Goal: Communication & Community: Answer question/provide support

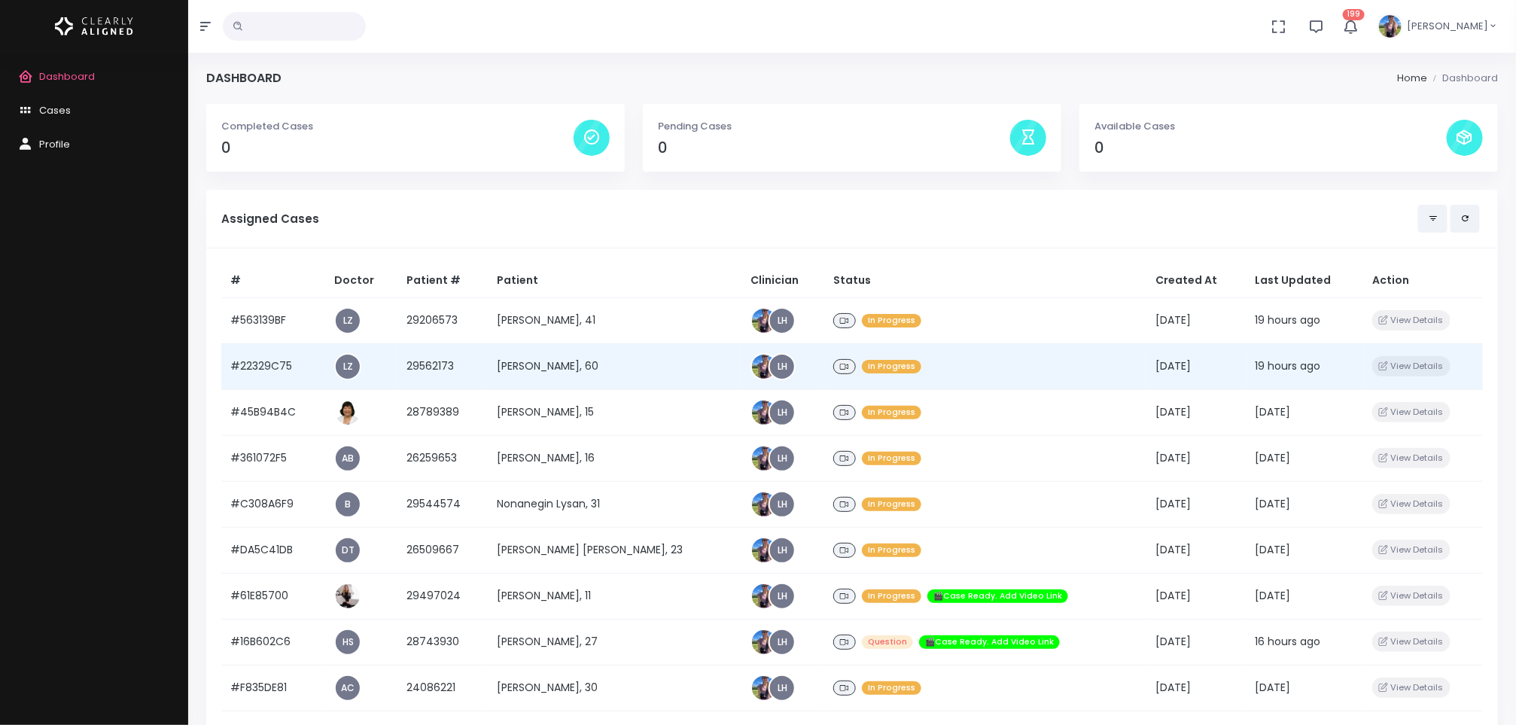
click at [545, 351] on td "[PERSON_NAME], 60" at bounding box center [615, 366] width 254 height 46
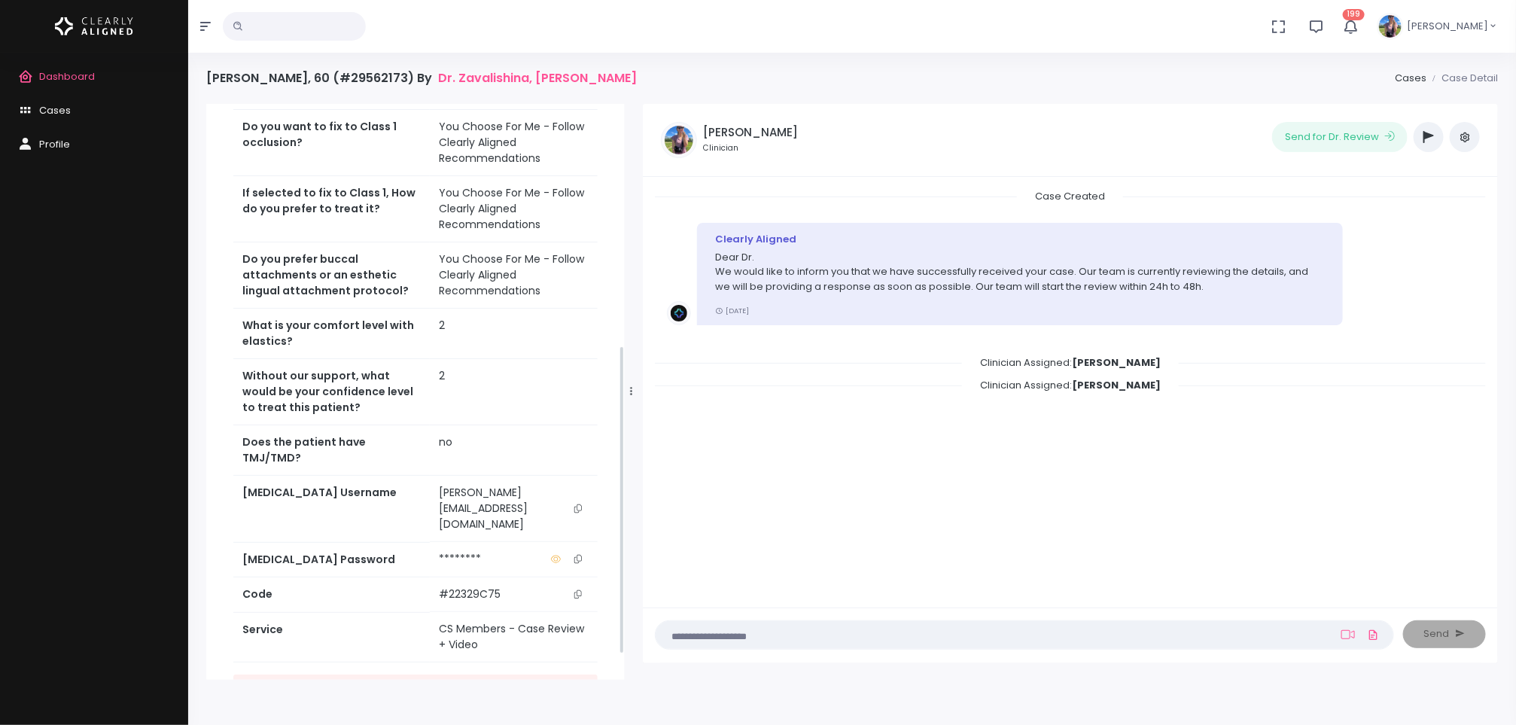
scroll to position [498, 0]
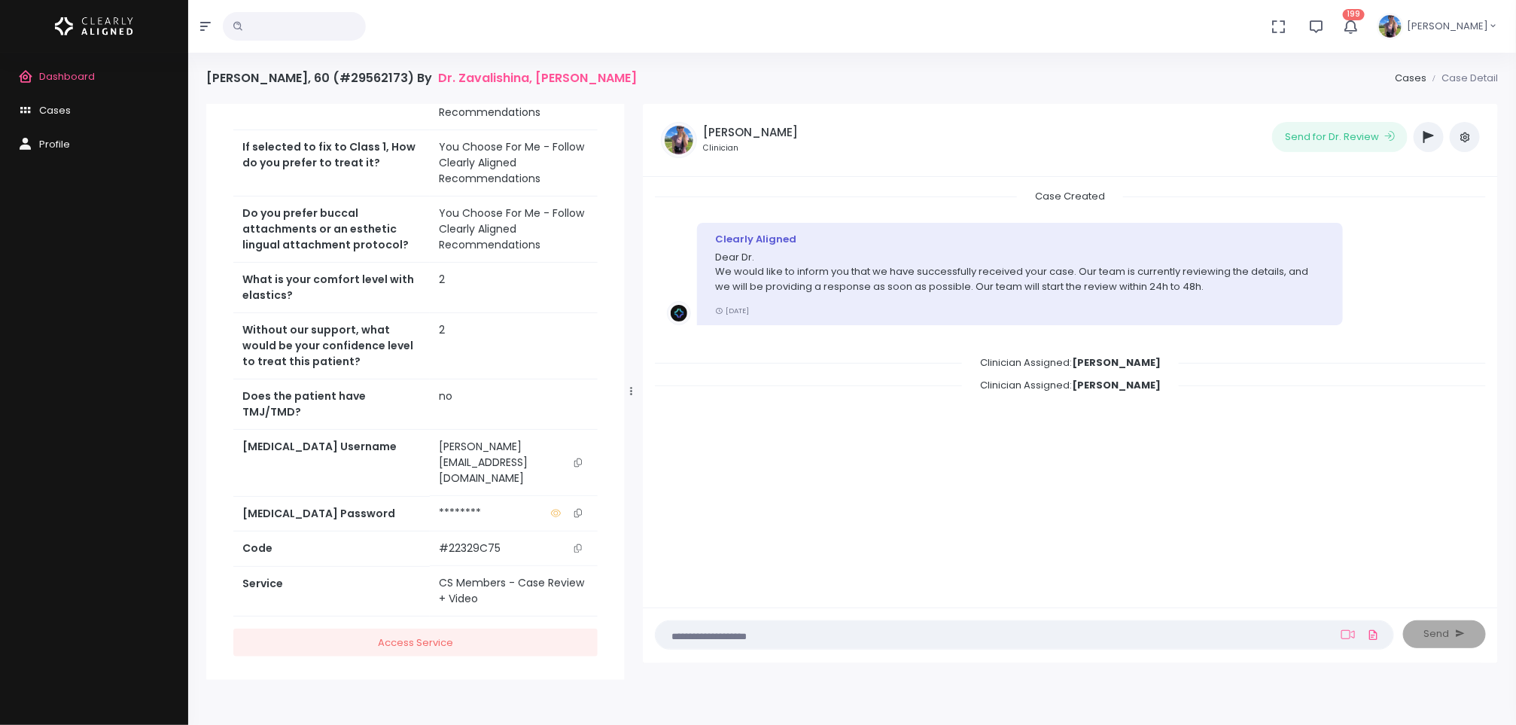
click at [577, 467] on icon "scrollable content" at bounding box center [578, 463] width 8 height 8
click at [970, 626] on textarea at bounding box center [995, 634] width 661 height 17
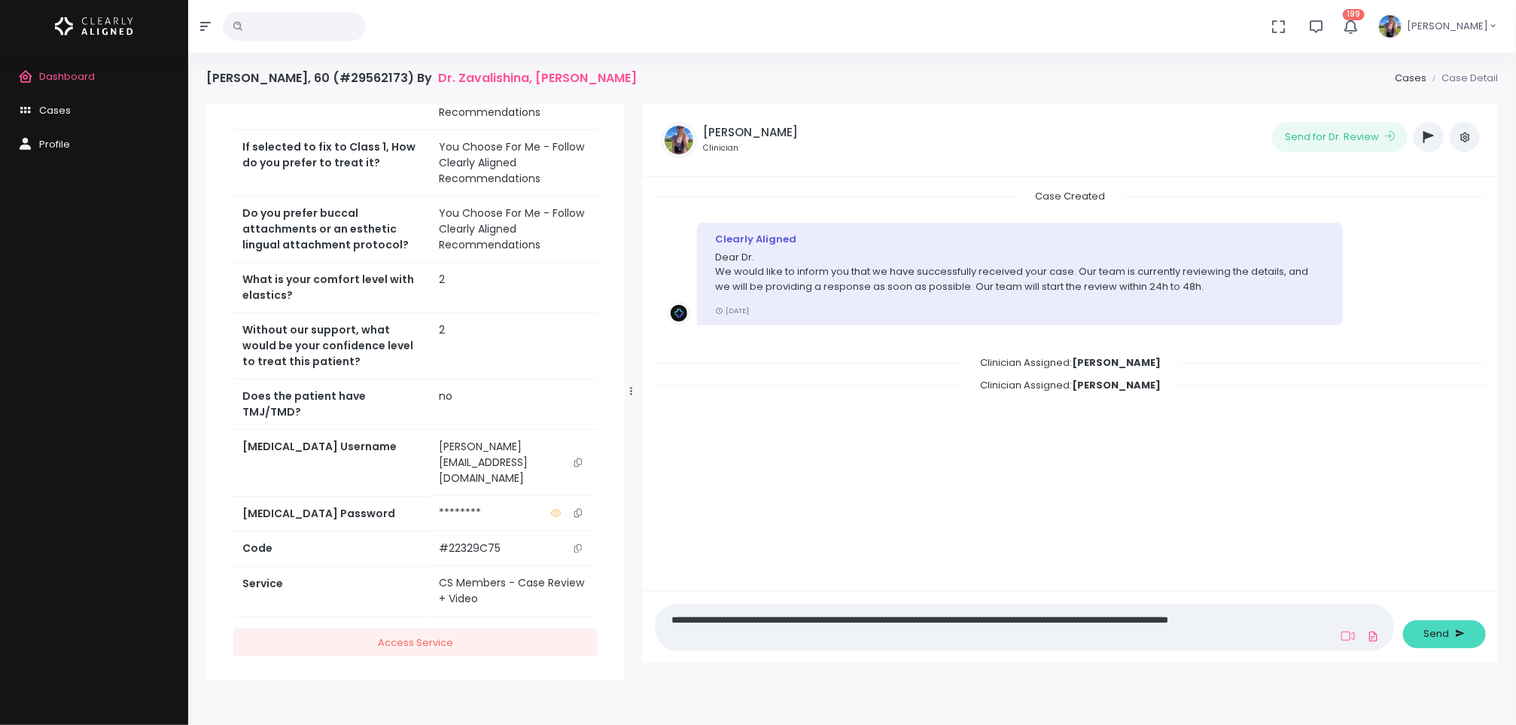
type textarea "**********"
click at [1421, 635] on button "Send" at bounding box center [1444, 634] width 83 height 28
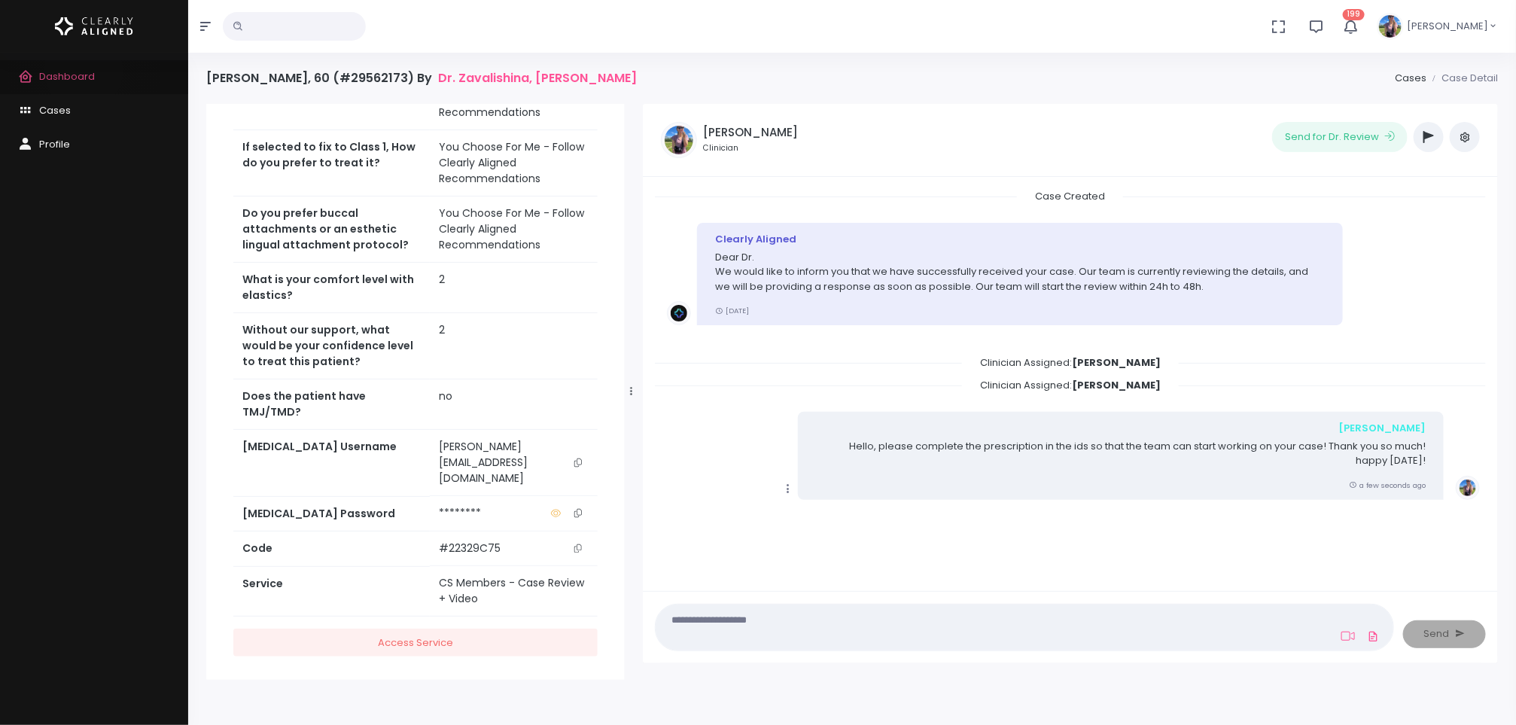
click at [84, 71] on span "Dashboard" at bounding box center [67, 76] width 56 height 14
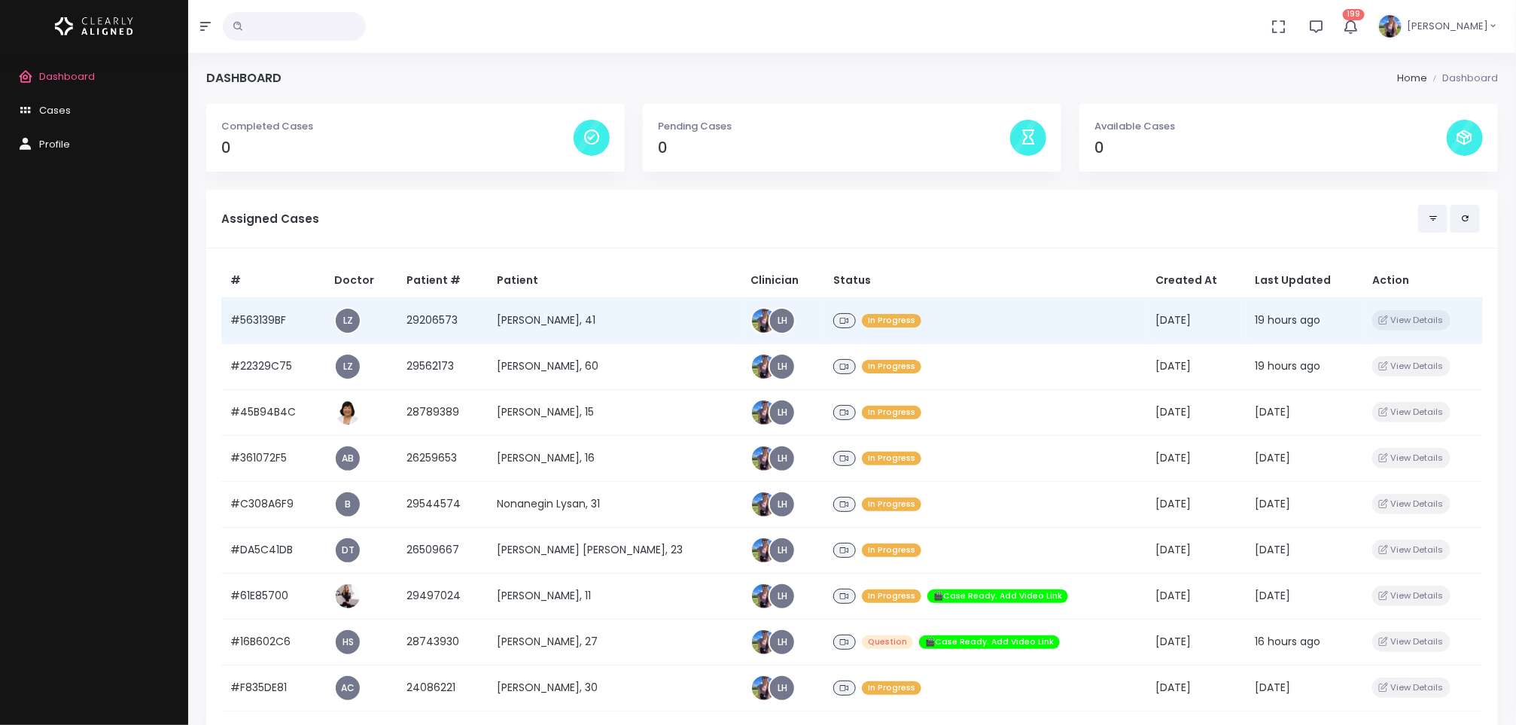
click at [562, 312] on td "[PERSON_NAME], 41" at bounding box center [615, 320] width 254 height 46
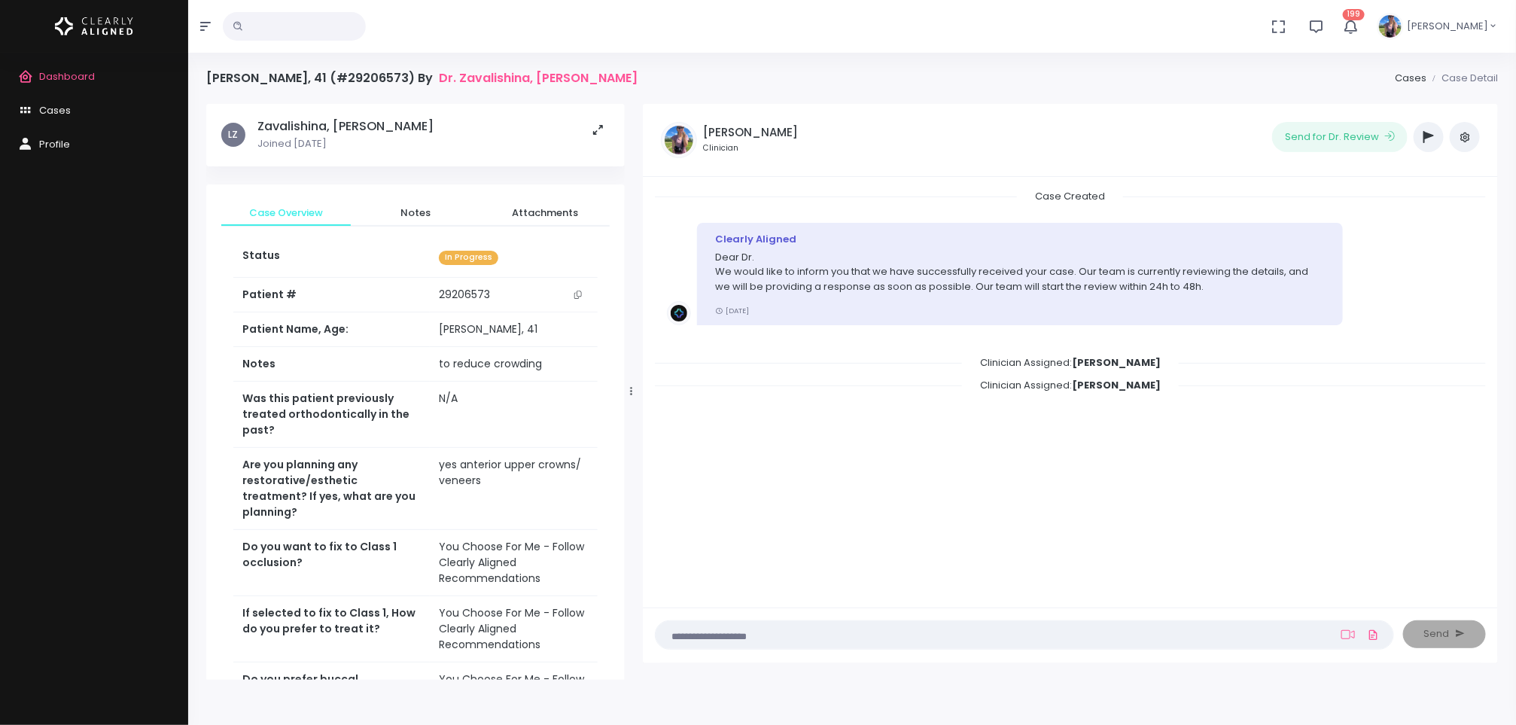
scroll to position [482, 0]
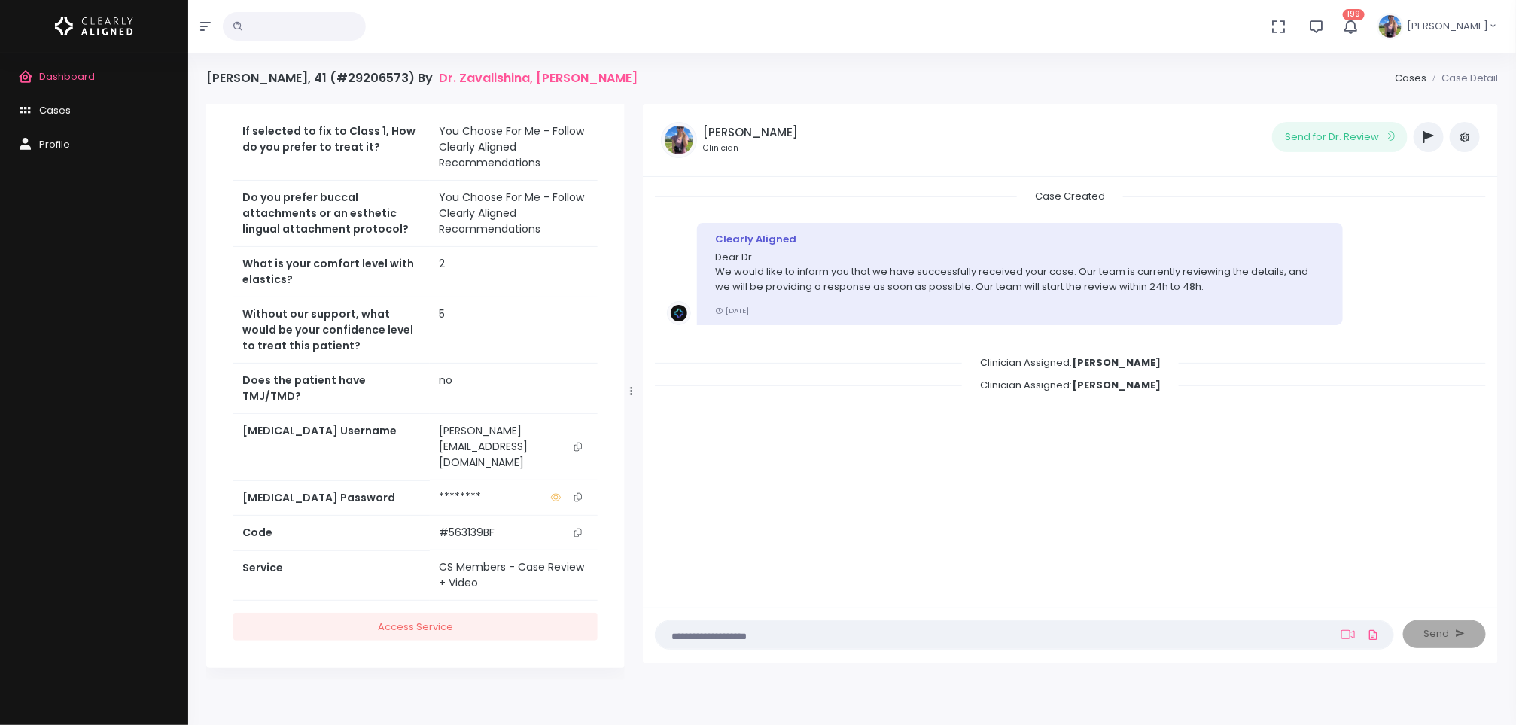
click at [949, 626] on textarea at bounding box center [995, 634] width 661 height 17
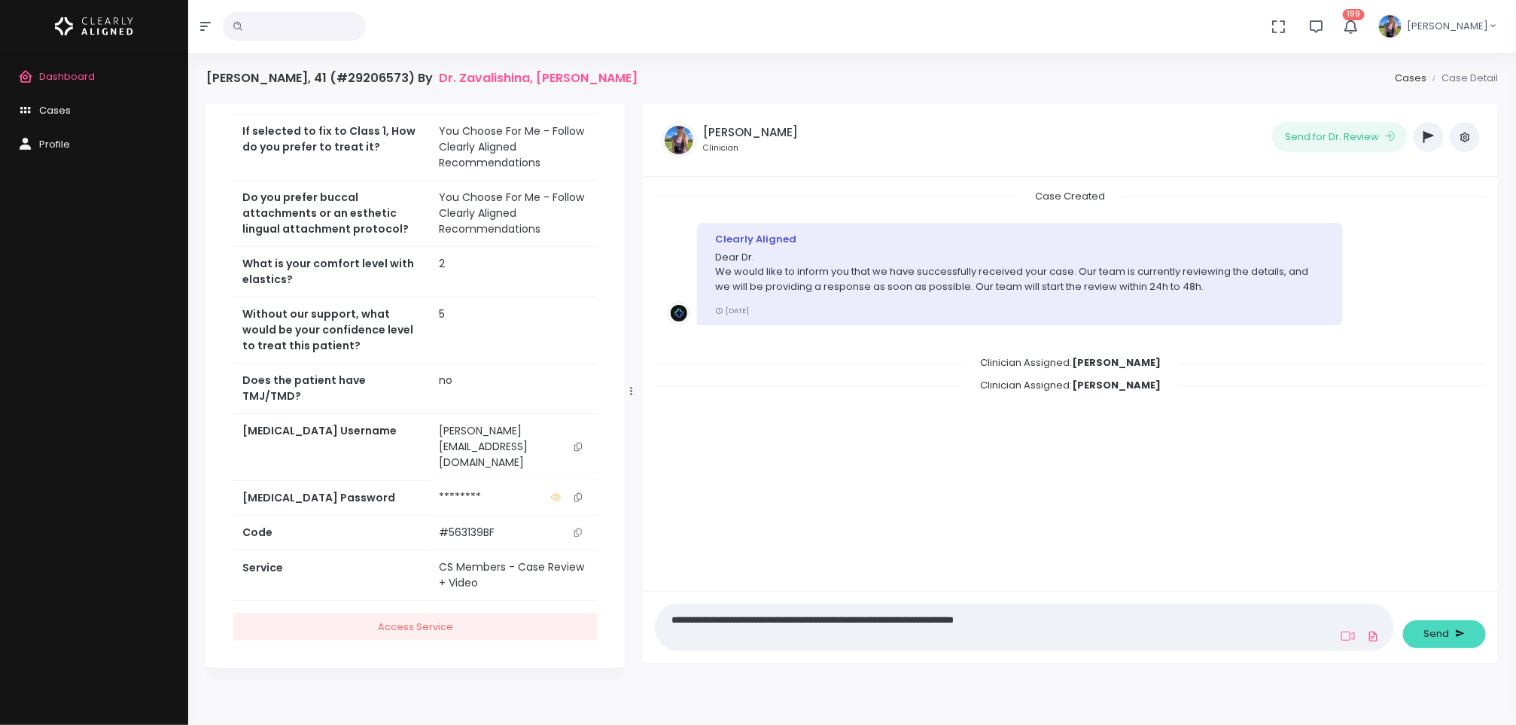
type textarea "**********"
click at [1444, 638] on span "Send" at bounding box center [1437, 633] width 26 height 15
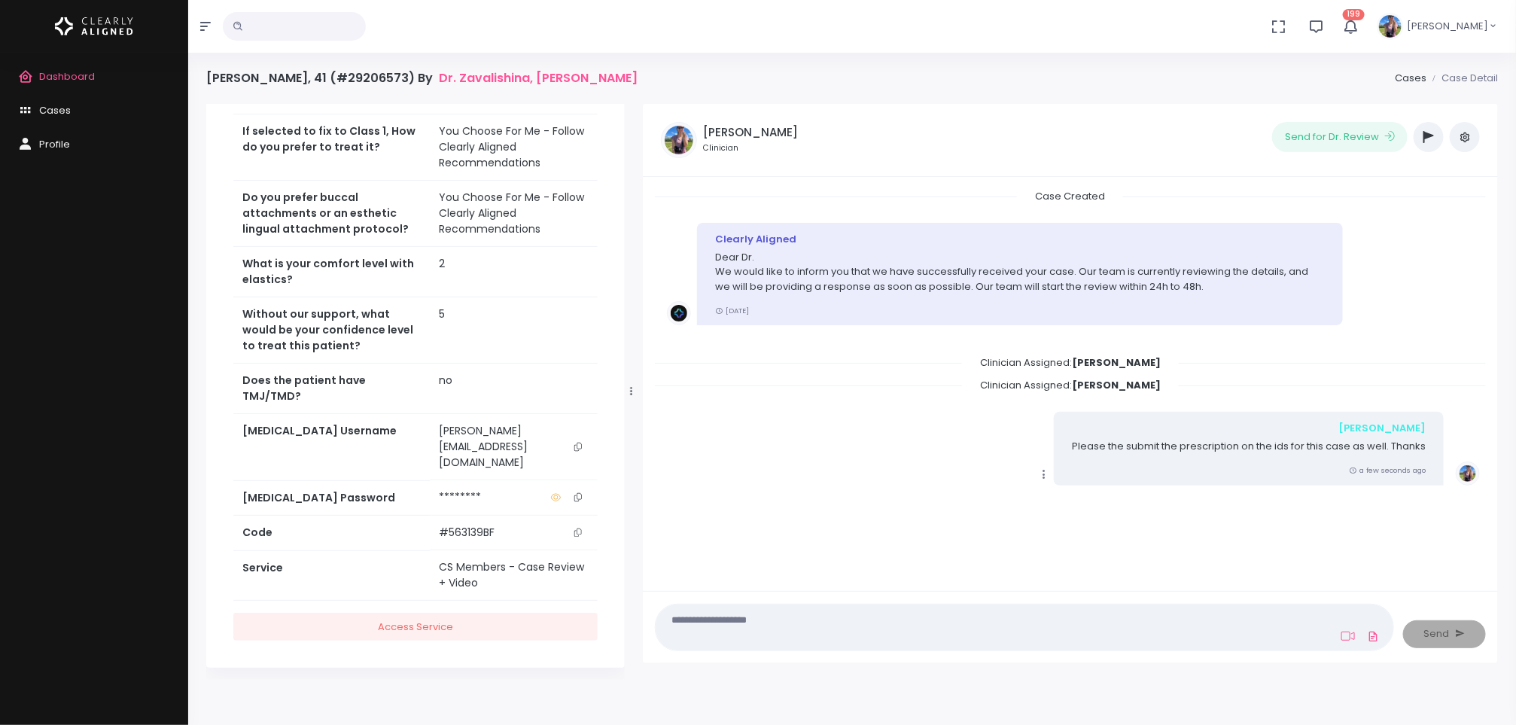
click at [583, 468] on button "scrollable content" at bounding box center [578, 446] width 21 height 47
click at [89, 70] on span "Dashboard" at bounding box center [67, 76] width 56 height 14
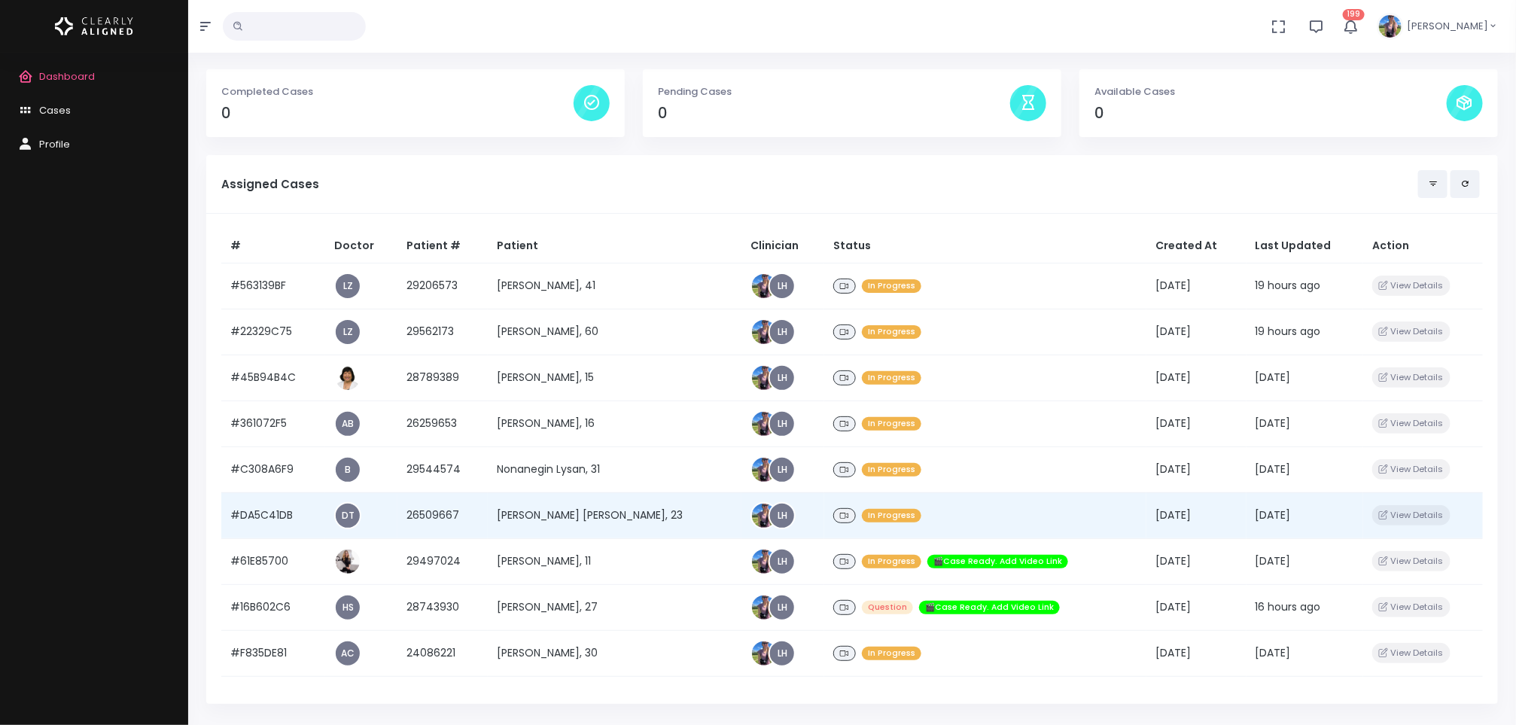
scroll to position [36, 0]
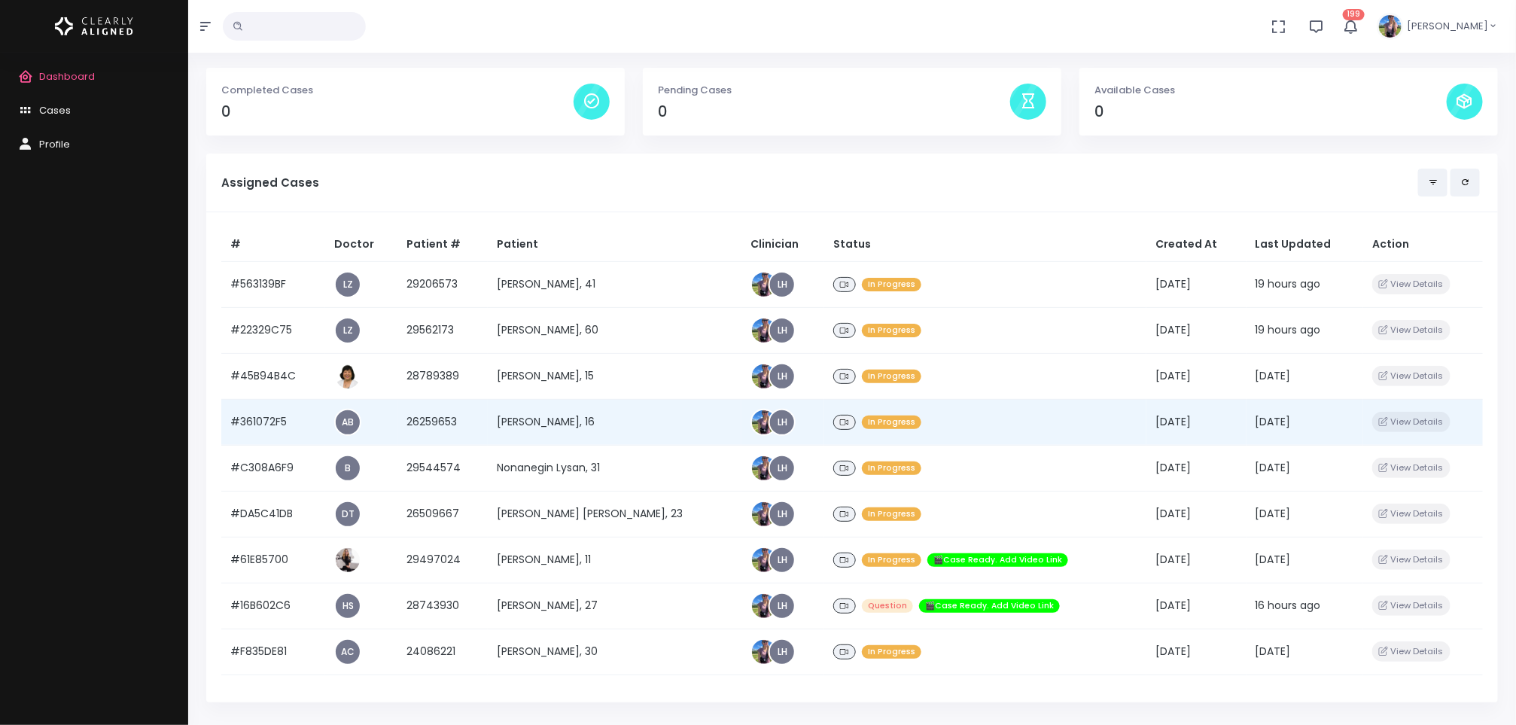
click at [574, 420] on td "[PERSON_NAME], 16" at bounding box center [615, 422] width 254 height 46
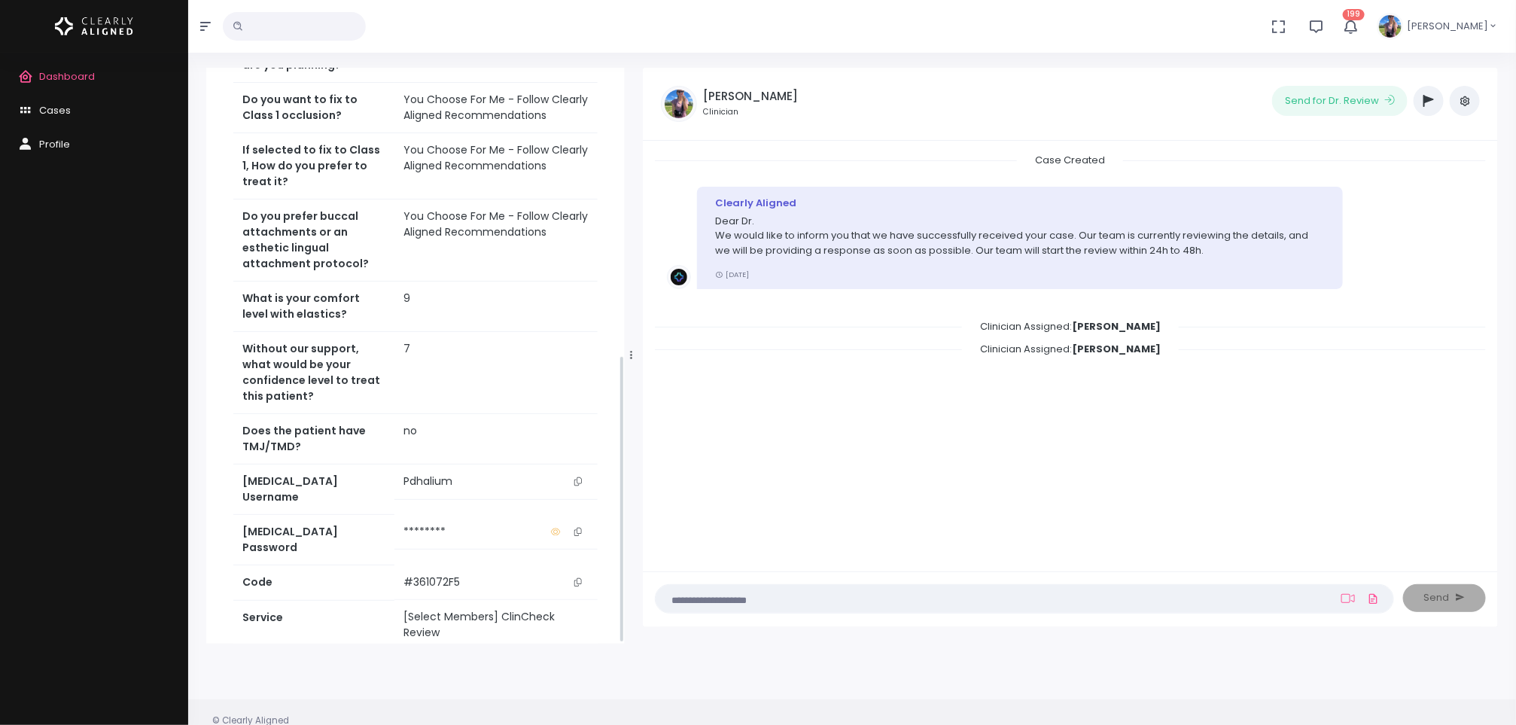
scroll to position [577, 0]
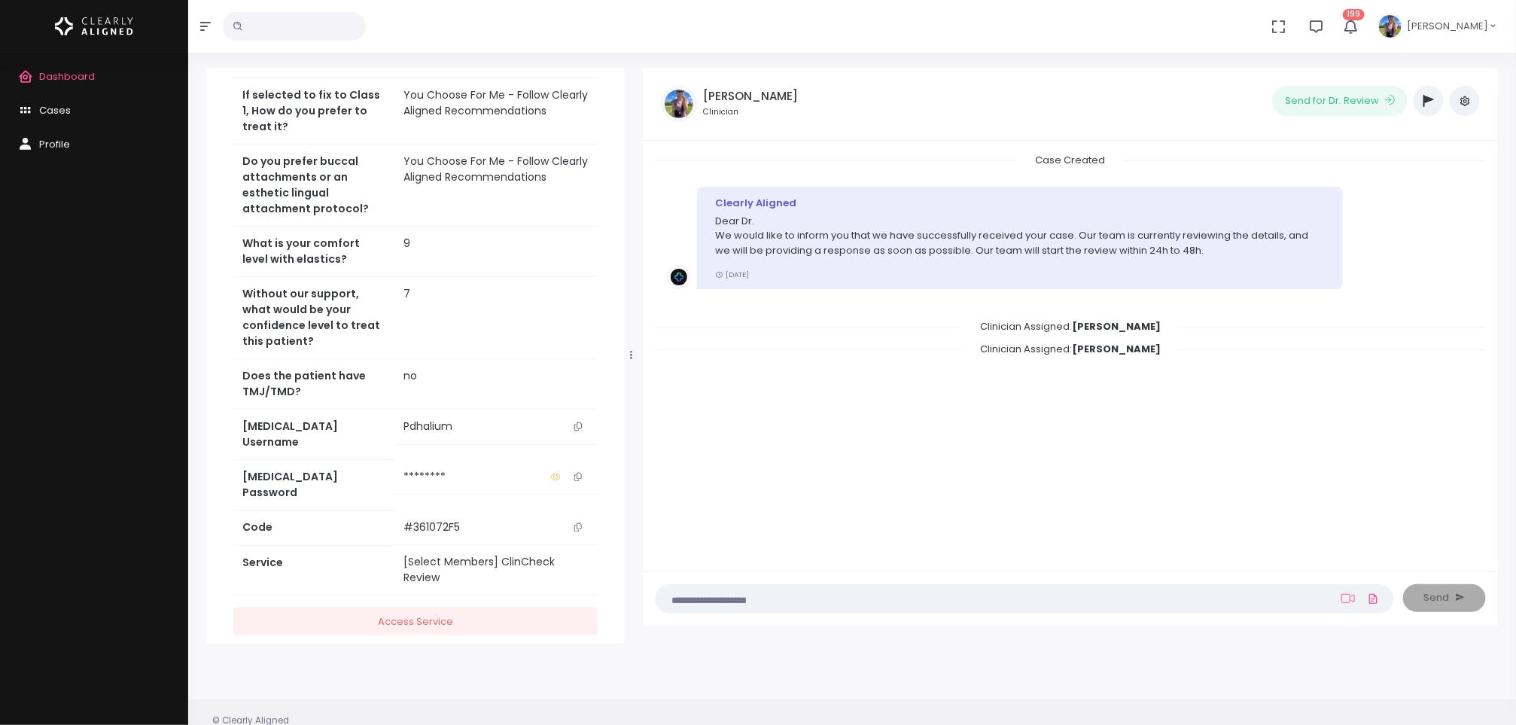
click at [577, 428] on icon "scrollable content" at bounding box center [578, 426] width 8 height 8
click at [77, 69] on span "Dashboard" at bounding box center [67, 76] width 56 height 14
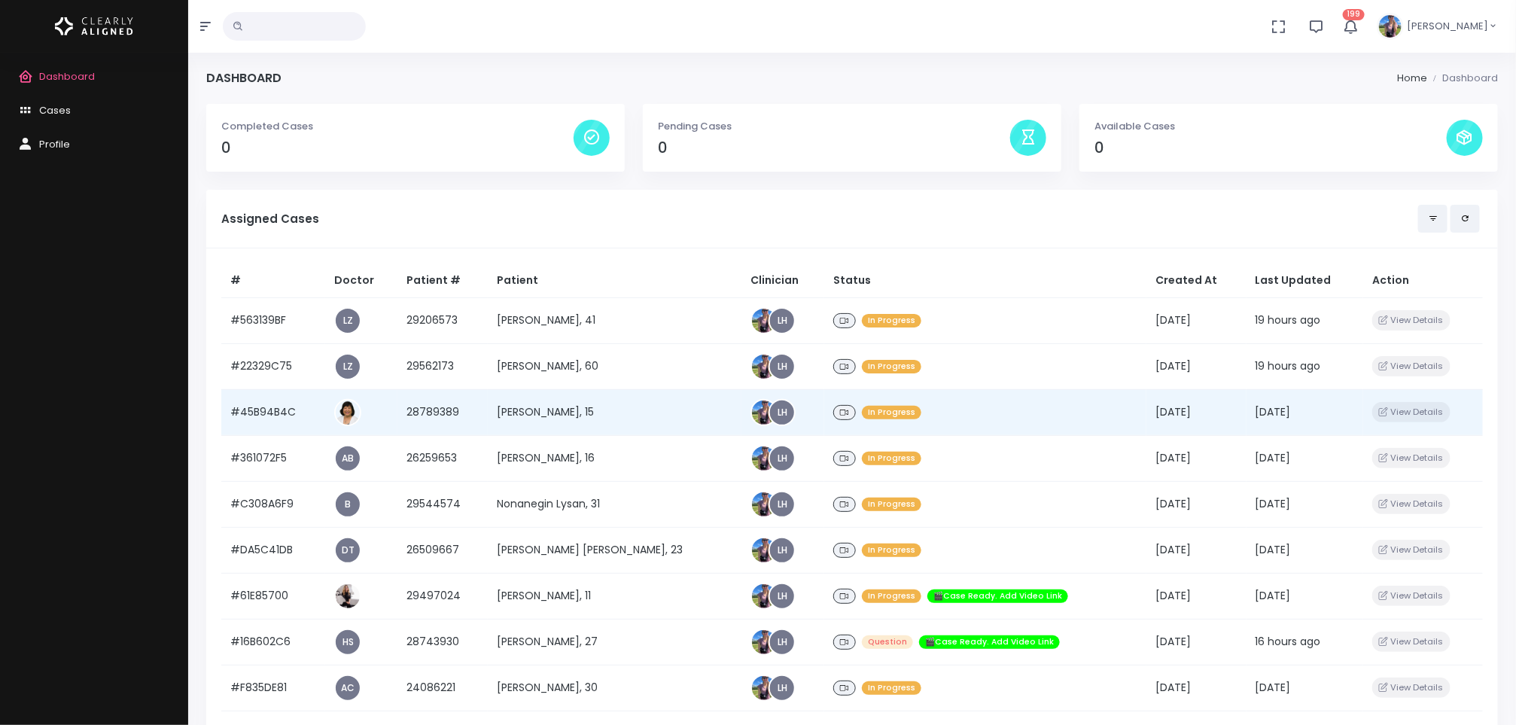
click at [595, 413] on td "[PERSON_NAME], 15" at bounding box center [615, 412] width 254 height 46
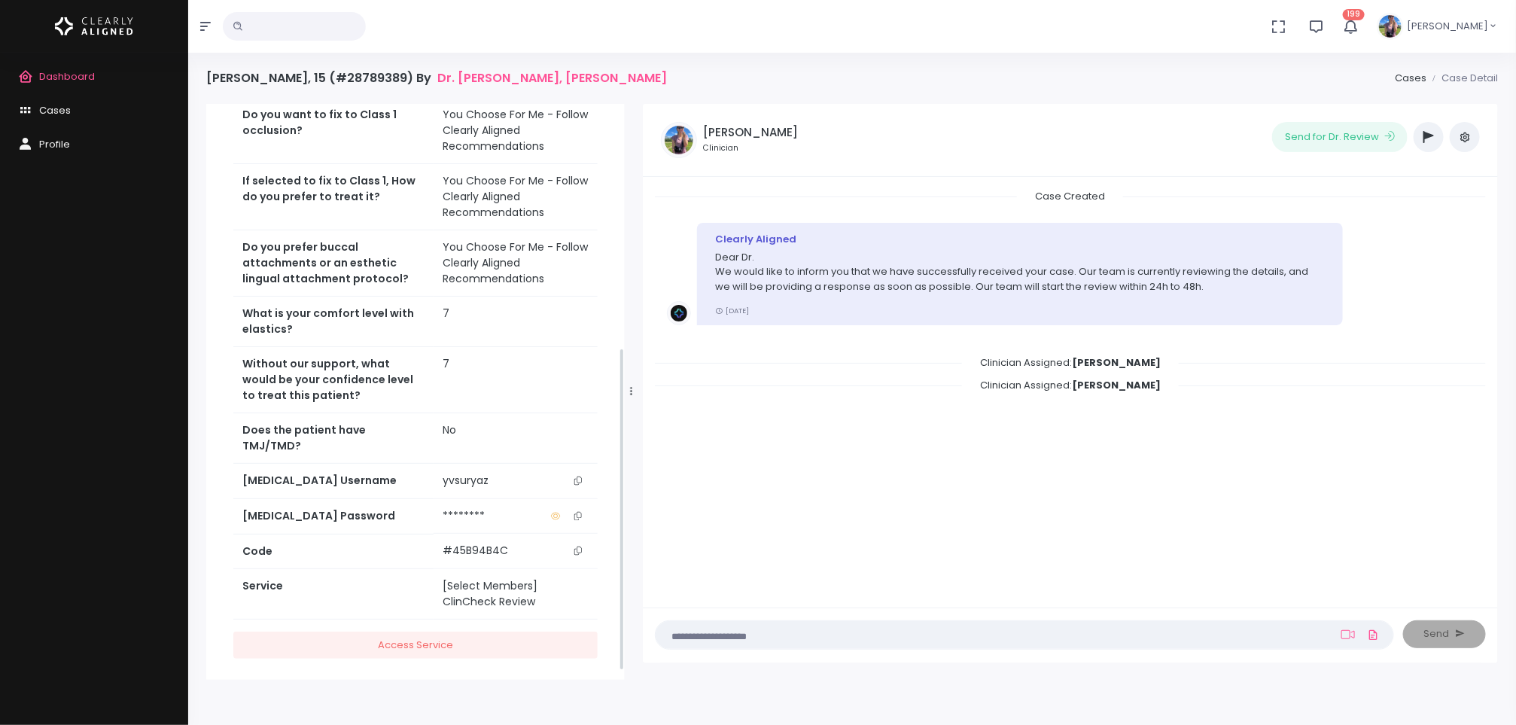
scroll to position [439, 0]
